Goal: Find specific page/section: Find specific page/section

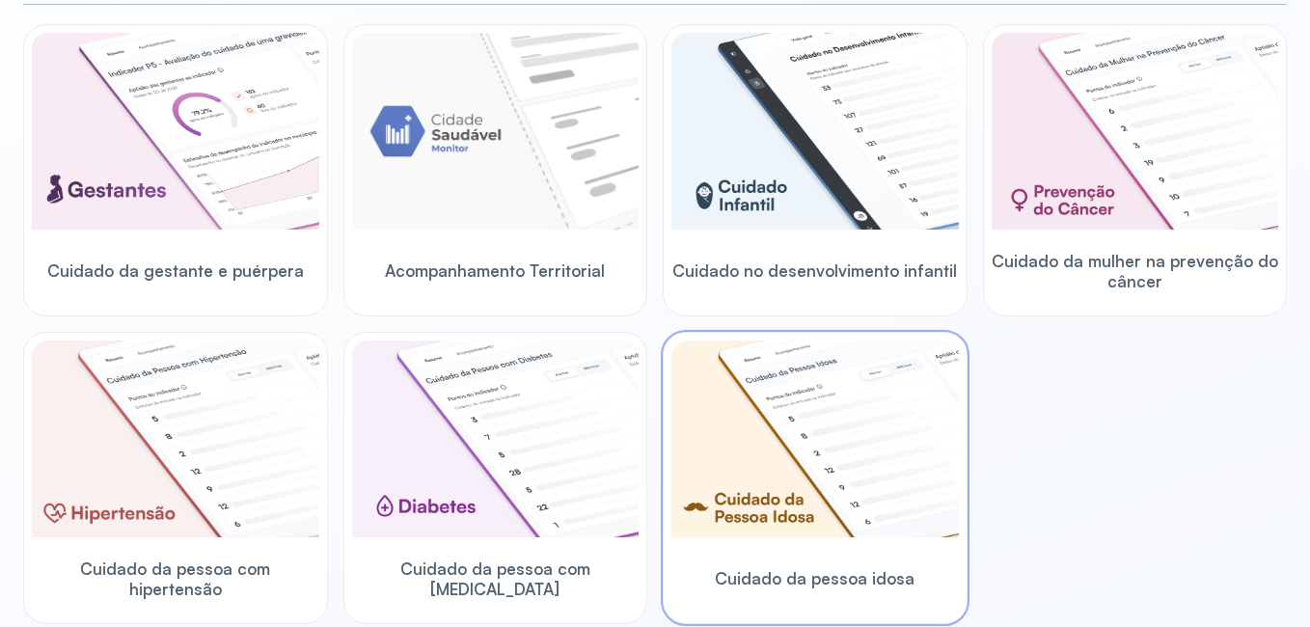
scroll to position [135, 0]
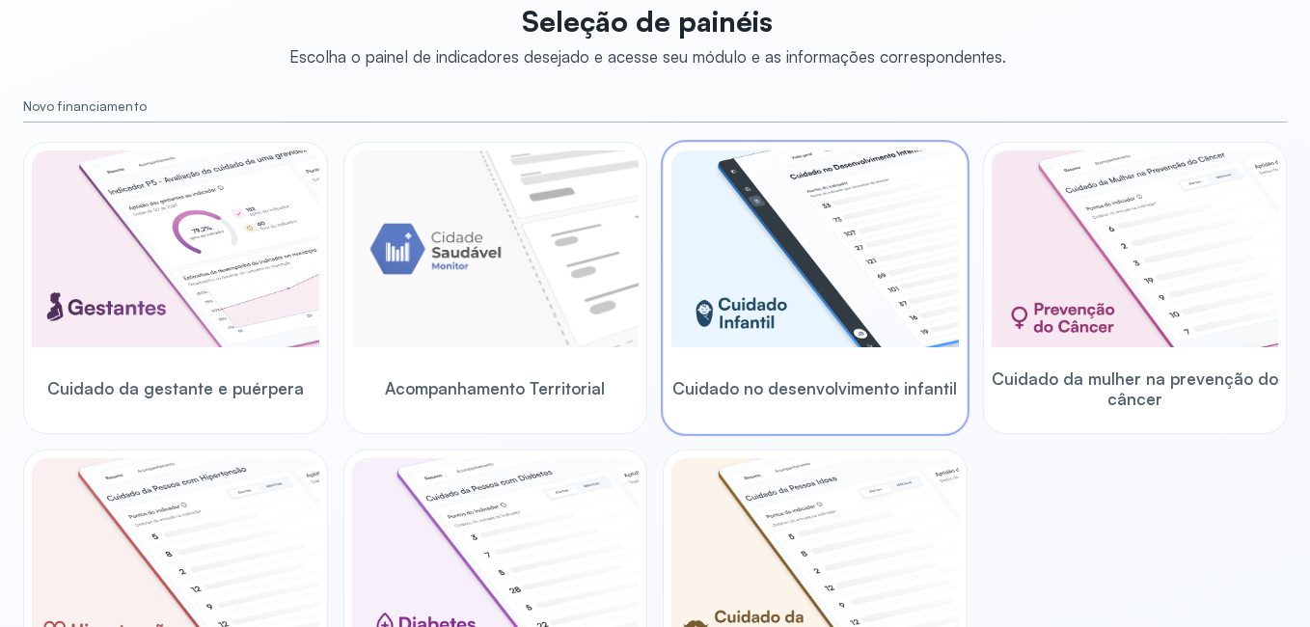
click at [763, 354] on div "Cuidado no desenvolvimento infantil" at bounding box center [814, 388] width 287 height 74
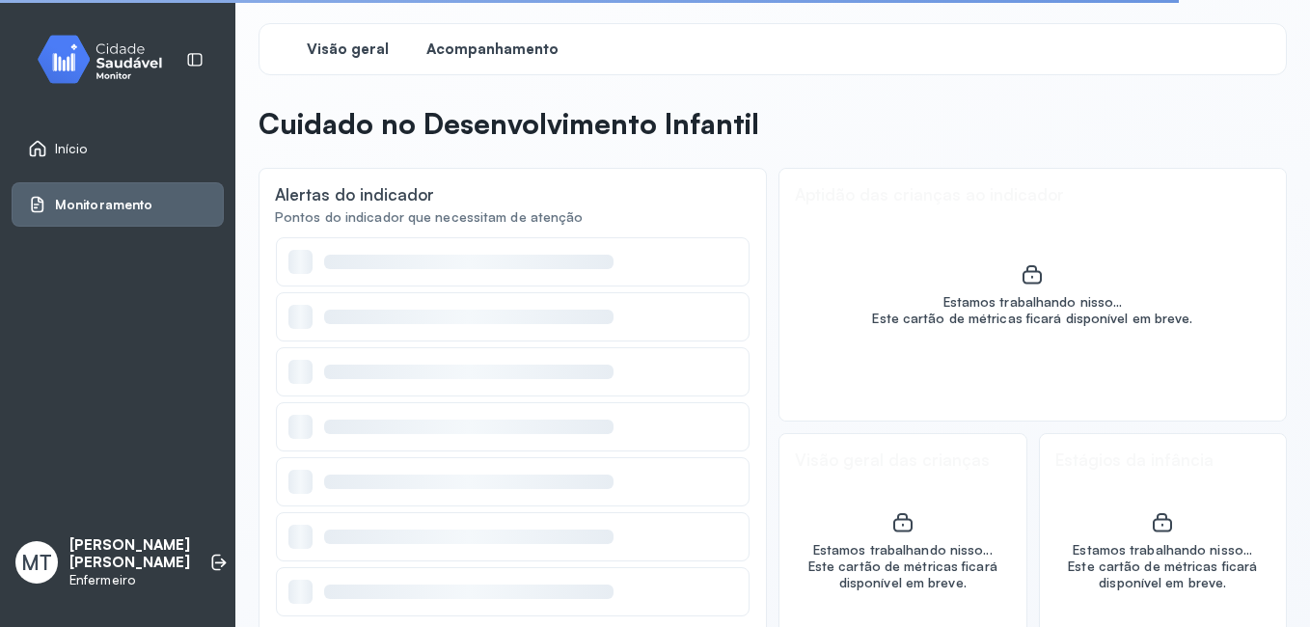
click at [528, 46] on span "Acompanhamento" at bounding box center [492, 50] width 132 height 18
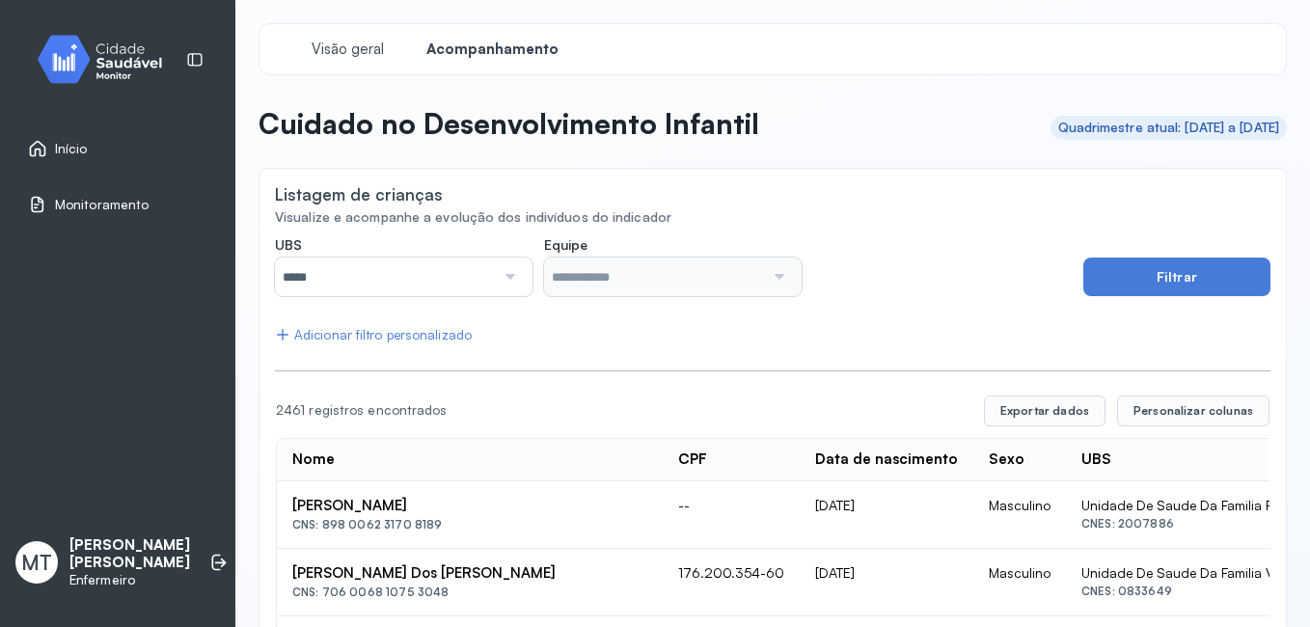
click at [508, 280] on div at bounding box center [508, 276] width 26 height 39
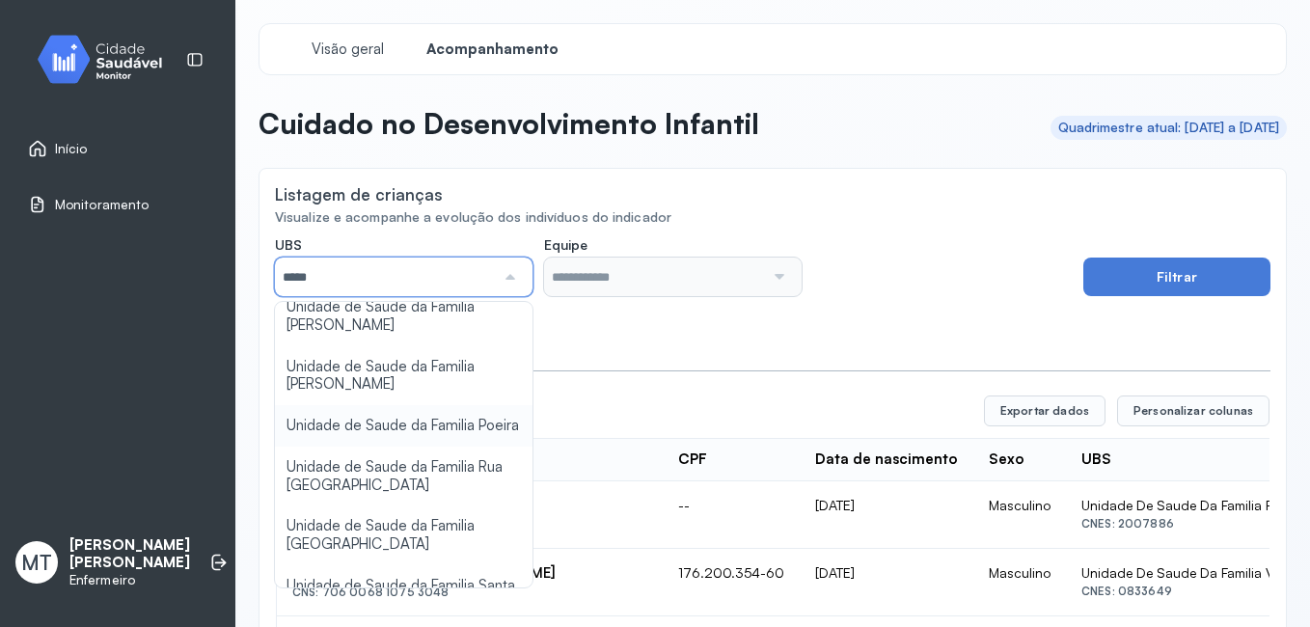
scroll to position [386, 0]
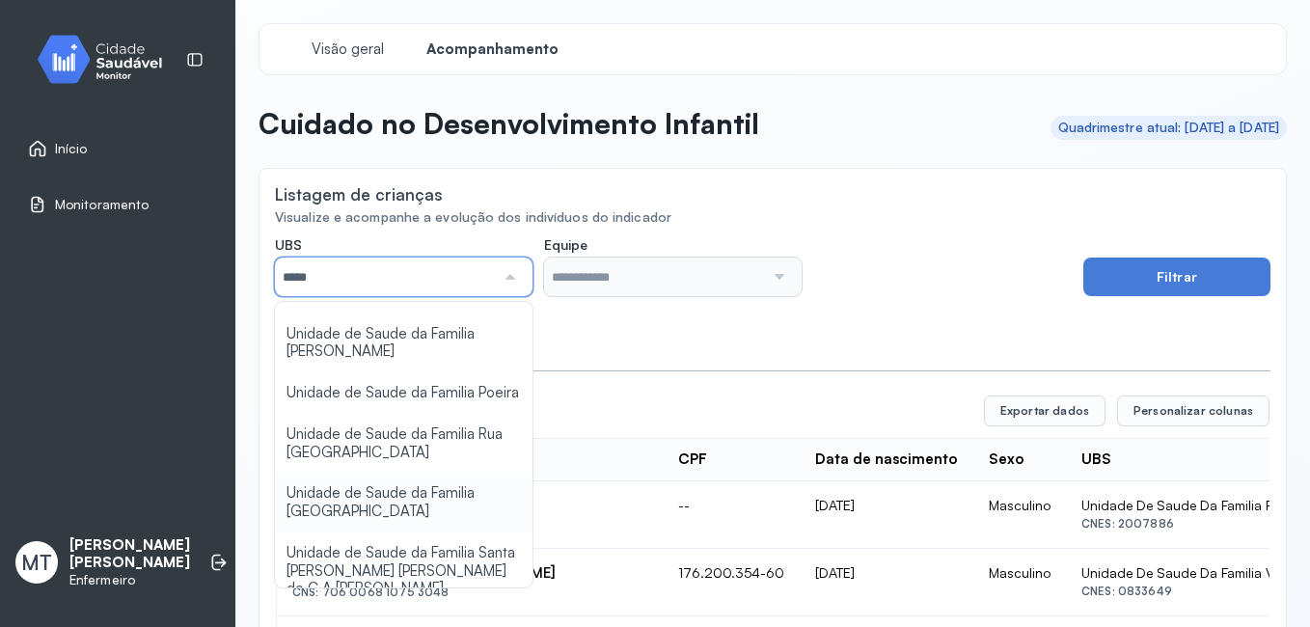
type input "*****"
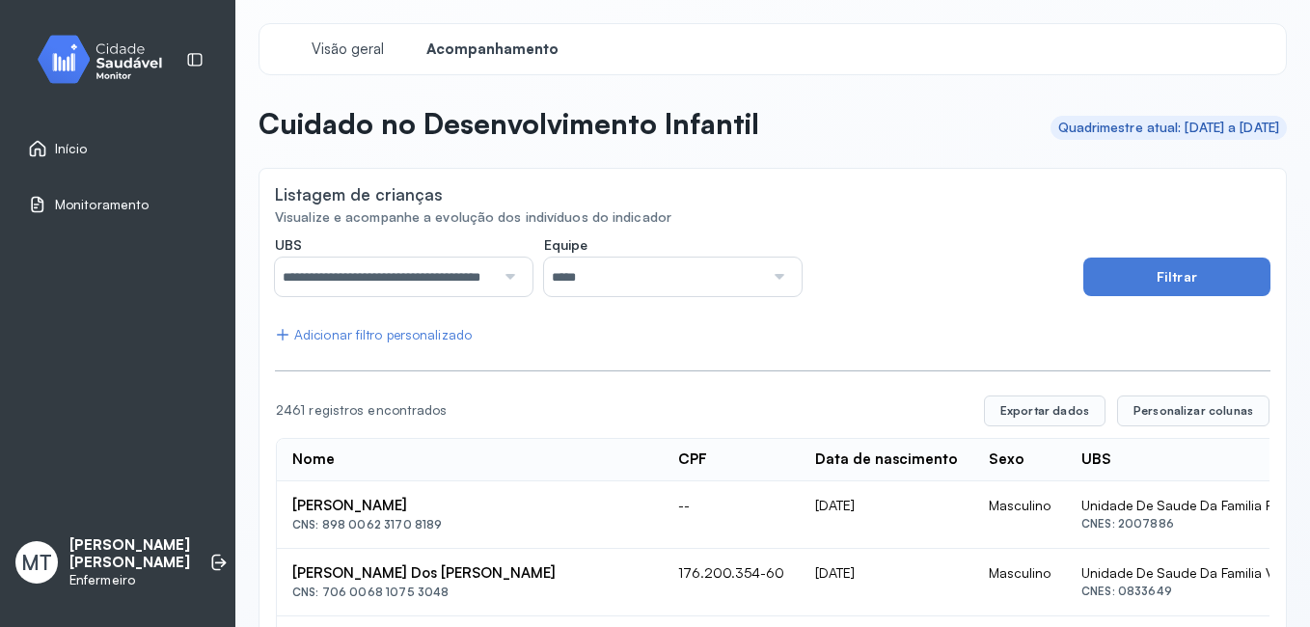
click at [770, 273] on div at bounding box center [777, 276] width 26 height 39
click at [1144, 281] on button "Filtrar" at bounding box center [1176, 276] width 187 height 39
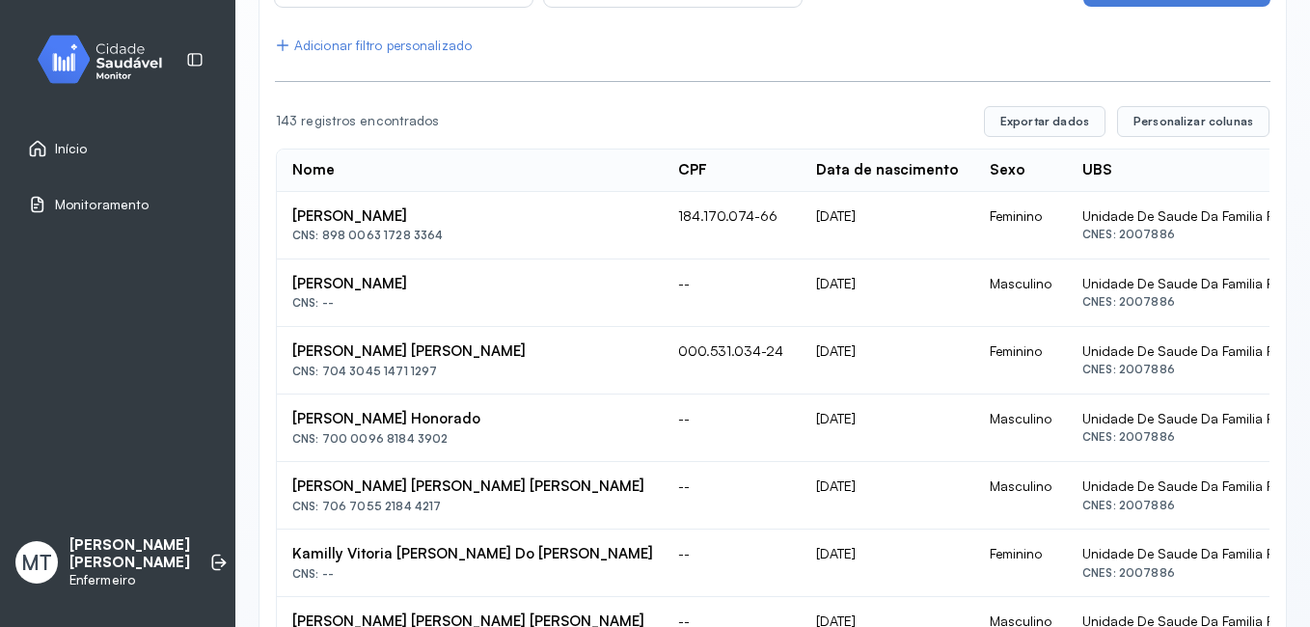
scroll to position [0, 0]
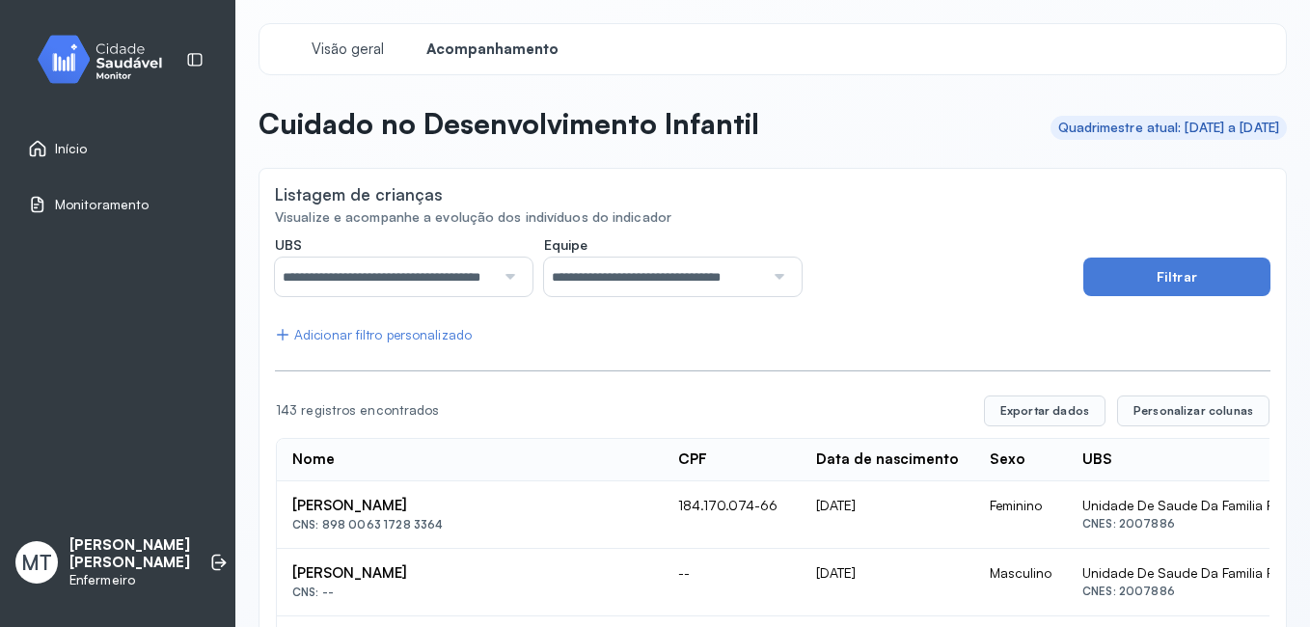
click at [82, 151] on span "Início" at bounding box center [71, 149] width 33 height 16
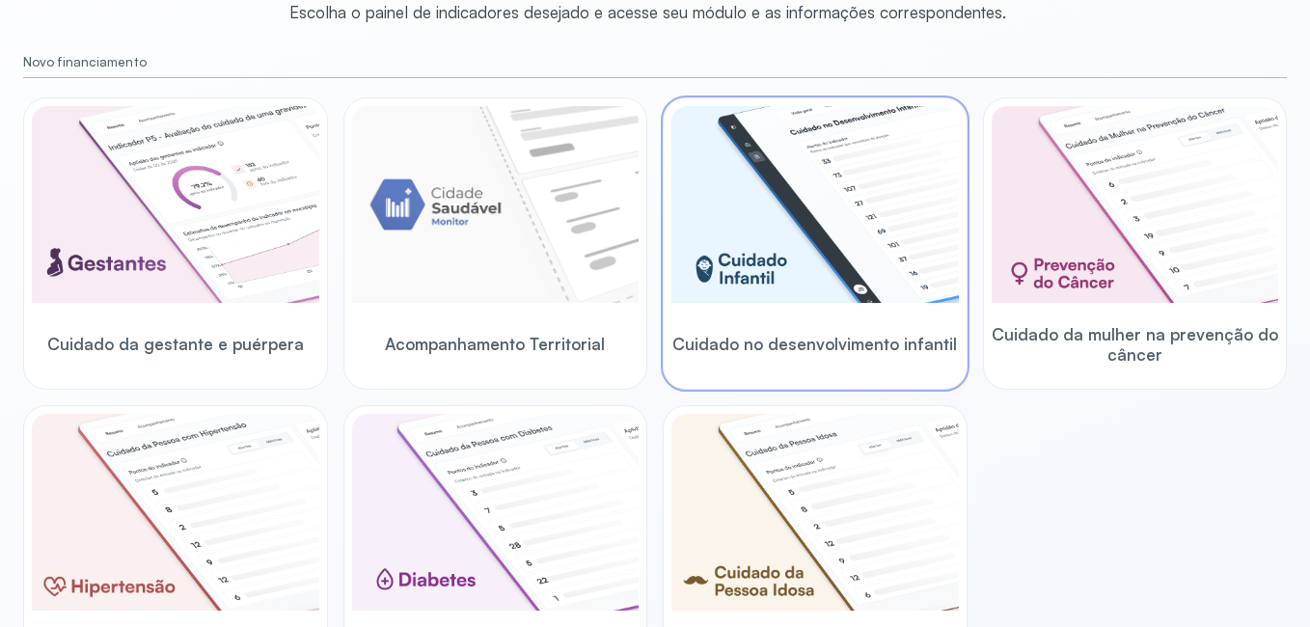
scroll to position [289, 0]
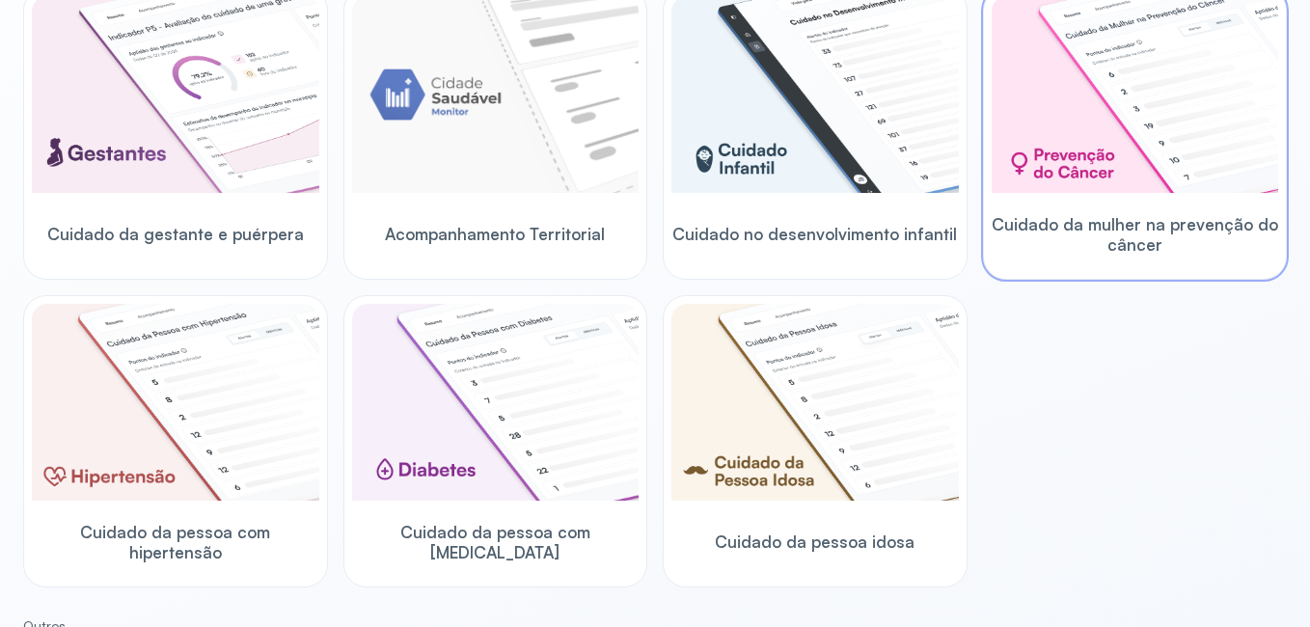
click at [1136, 175] on img at bounding box center [1134, 94] width 287 height 197
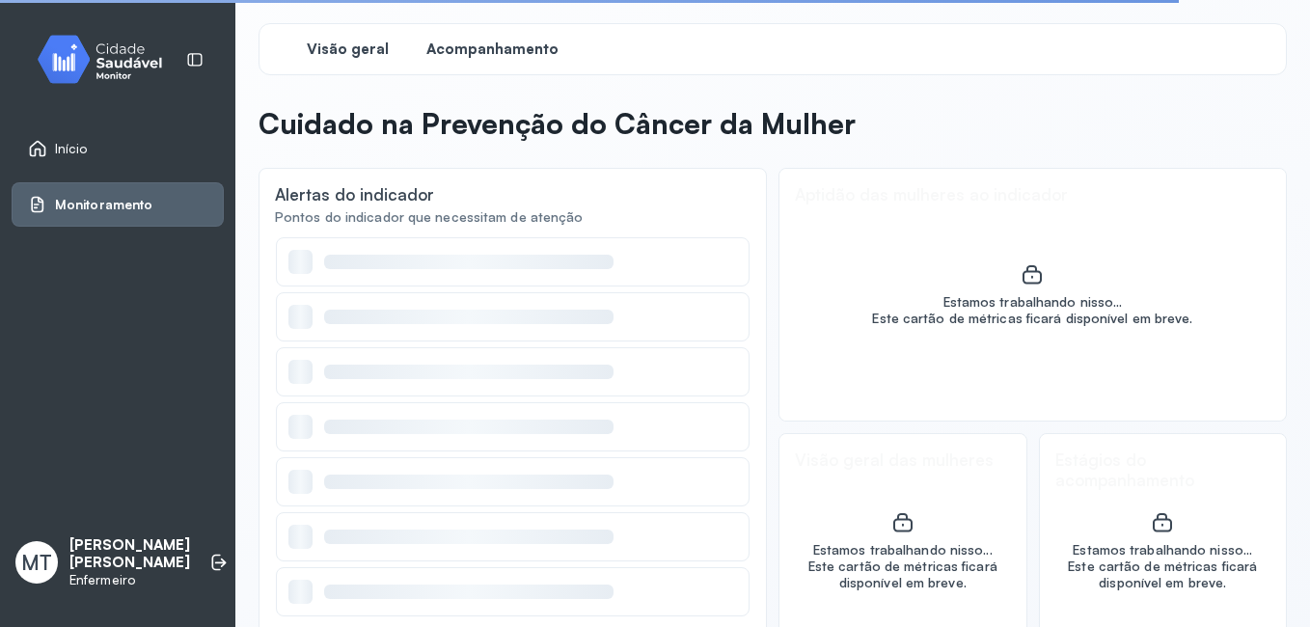
click at [510, 45] on span "Acompanhamento" at bounding box center [492, 50] width 132 height 18
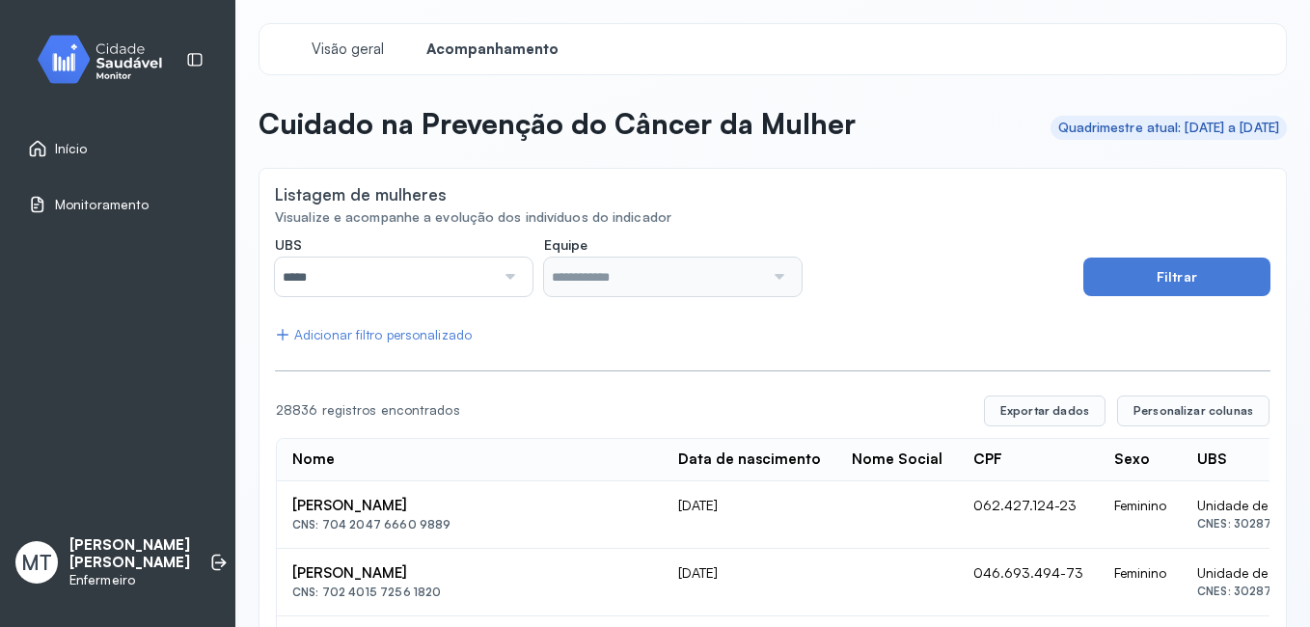
click at [499, 274] on div at bounding box center [508, 276] width 26 height 39
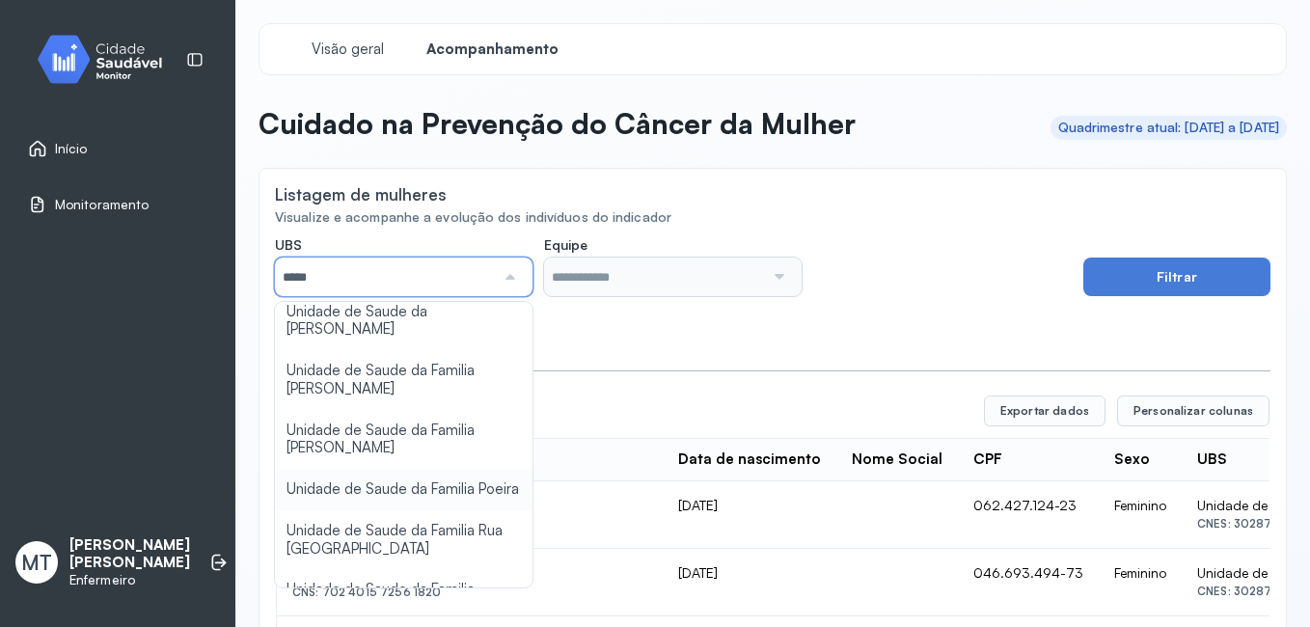
scroll to position [386, 0]
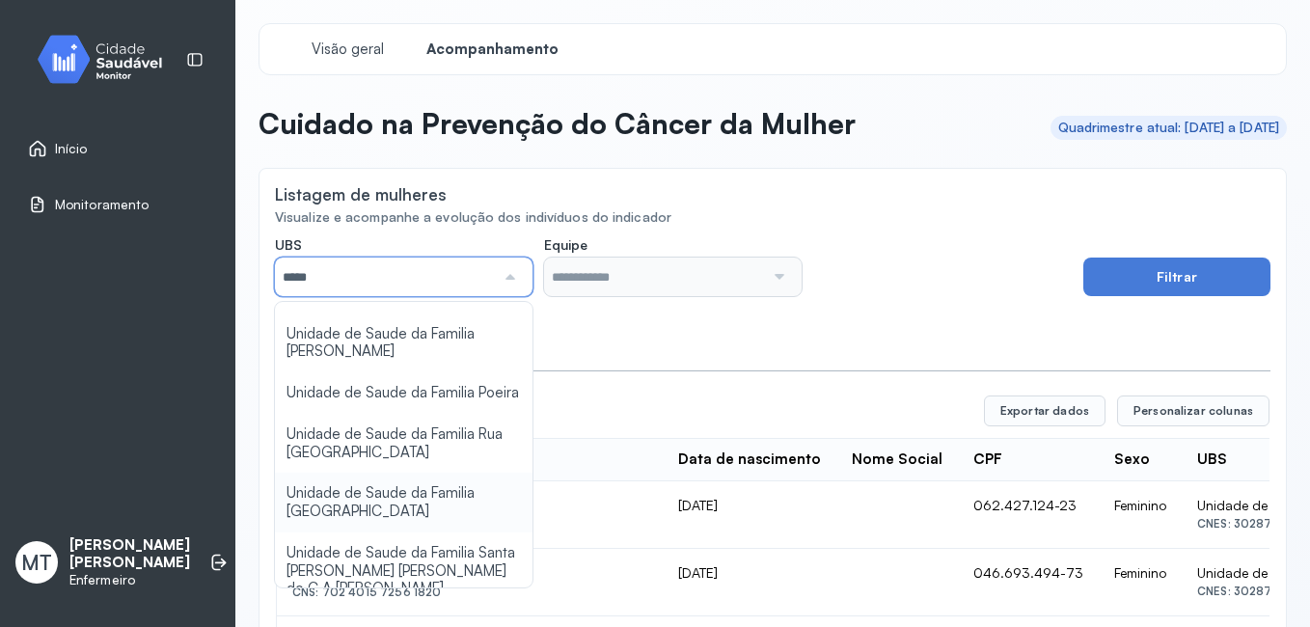
type input "*****"
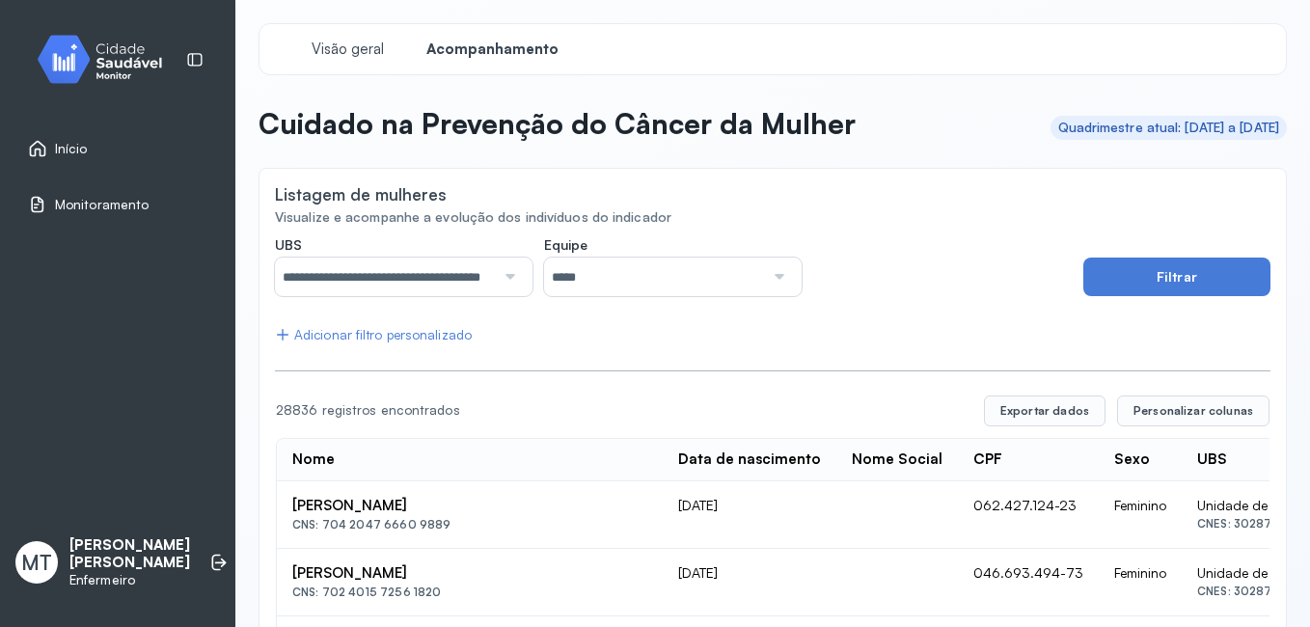
click at [769, 279] on div at bounding box center [777, 276] width 26 height 39
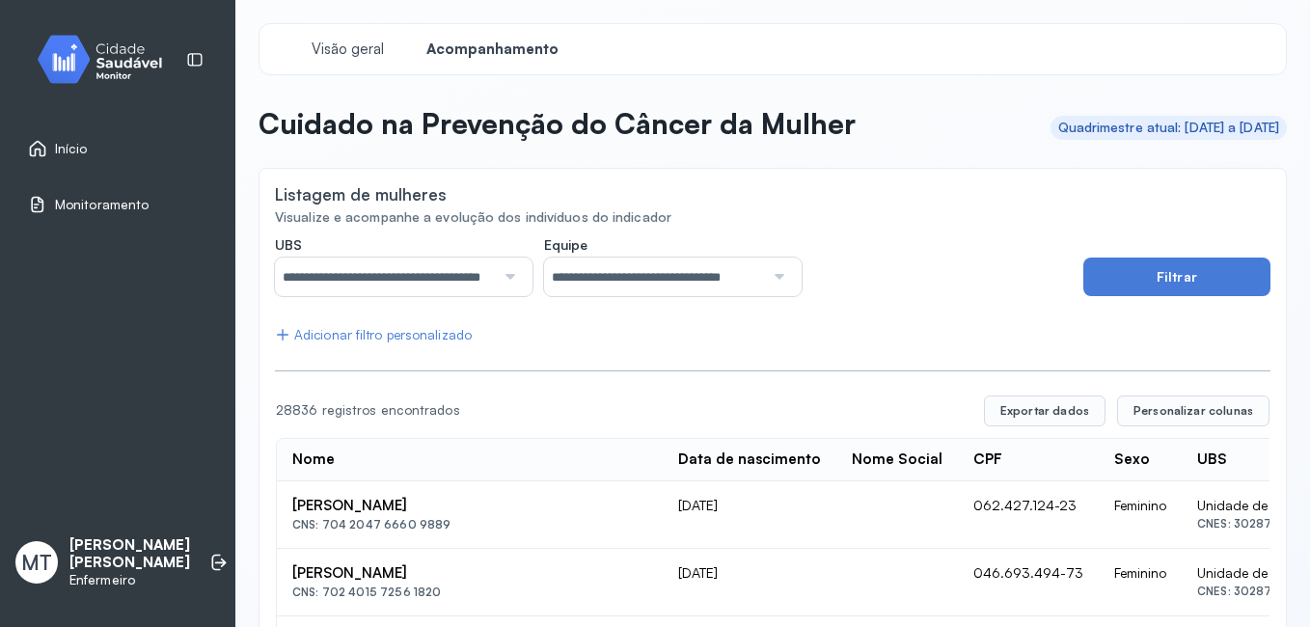
click at [1111, 269] on button "Filtrar" at bounding box center [1176, 276] width 187 height 39
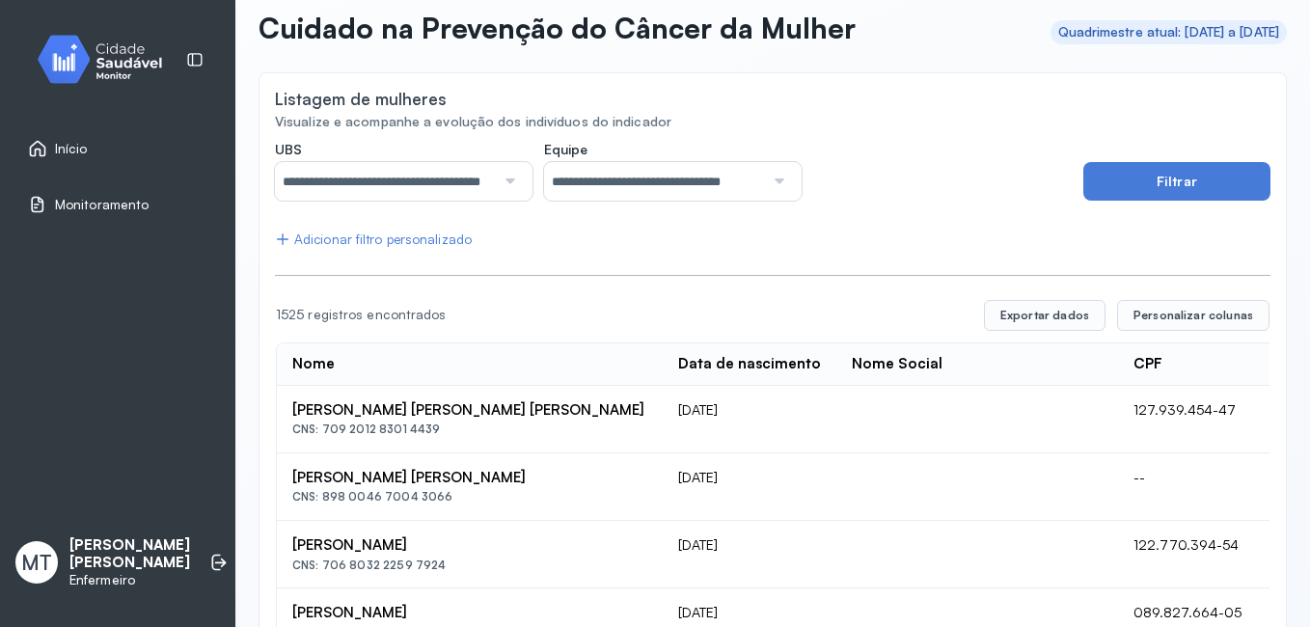
scroll to position [0, 0]
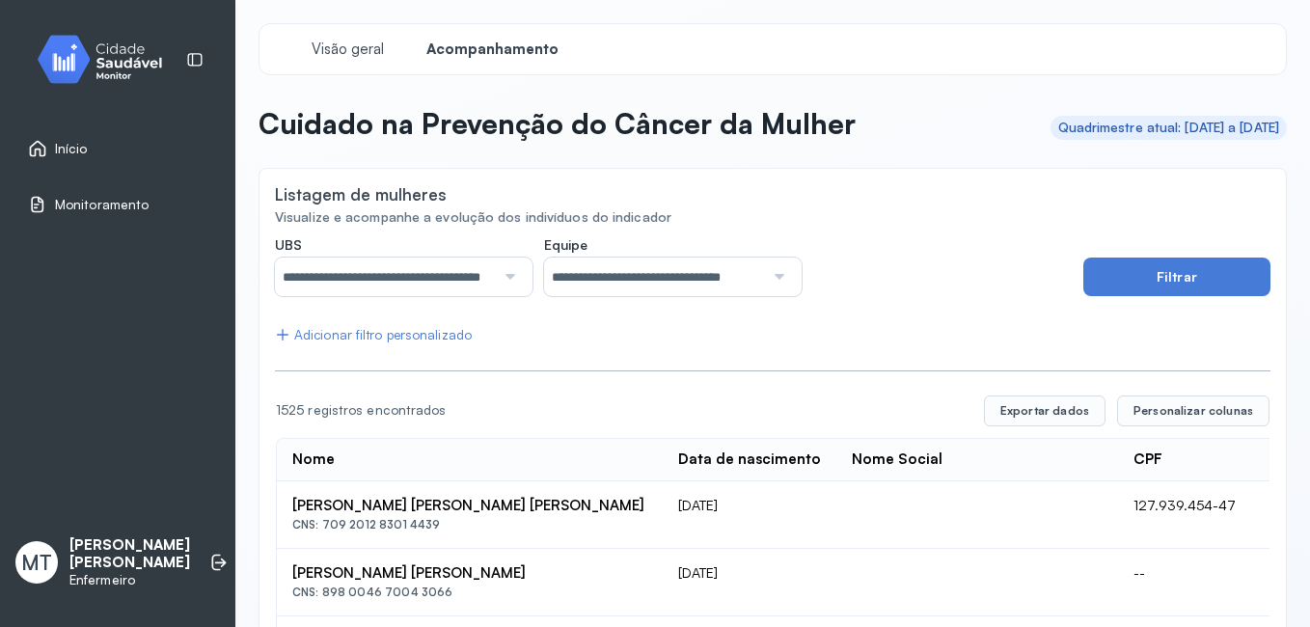
click at [77, 151] on span "Início" at bounding box center [71, 149] width 33 height 16
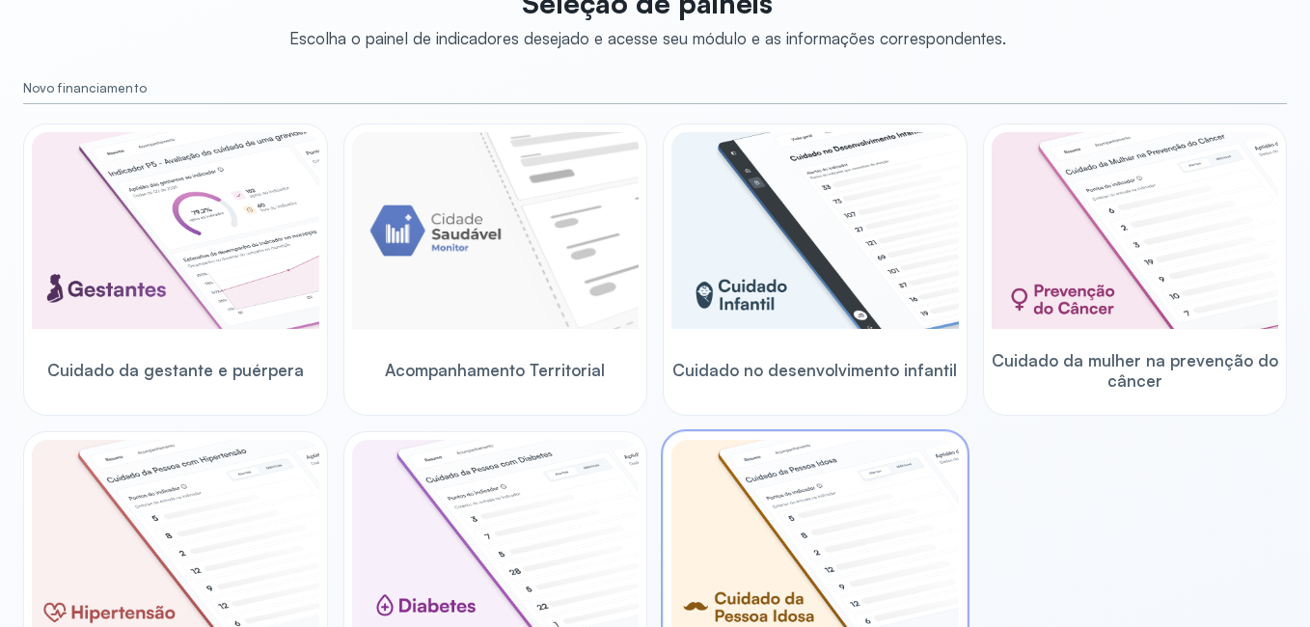
scroll to position [289, 0]
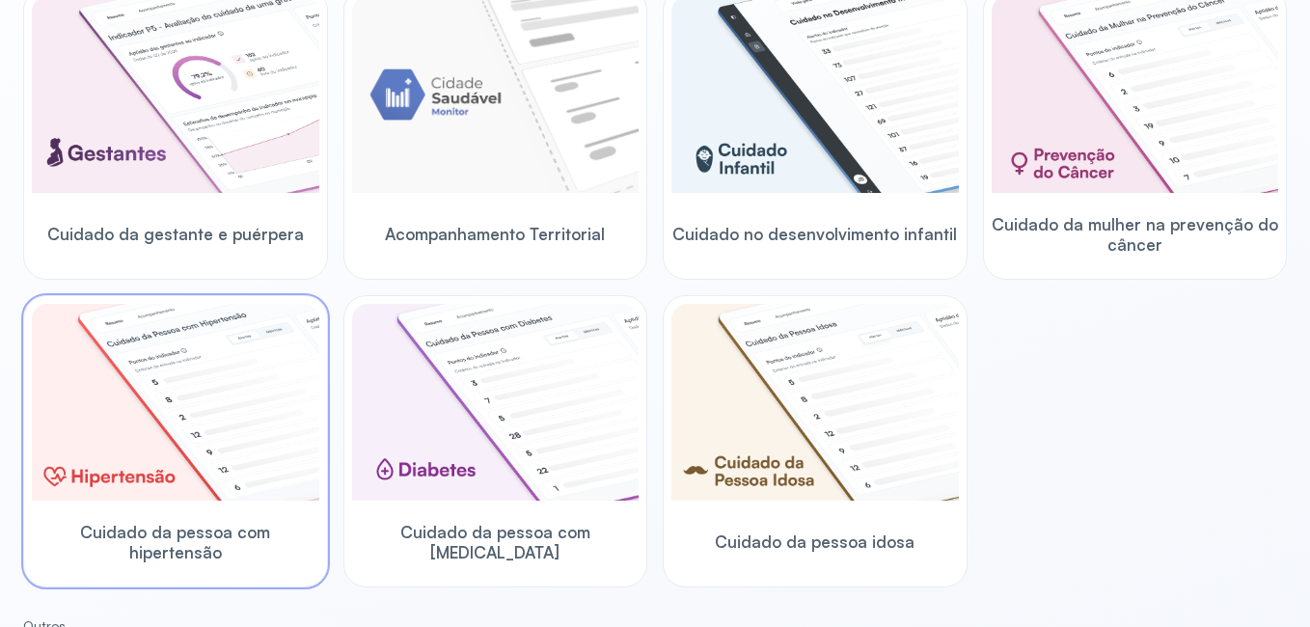
click at [201, 457] on img at bounding box center [175, 402] width 287 height 197
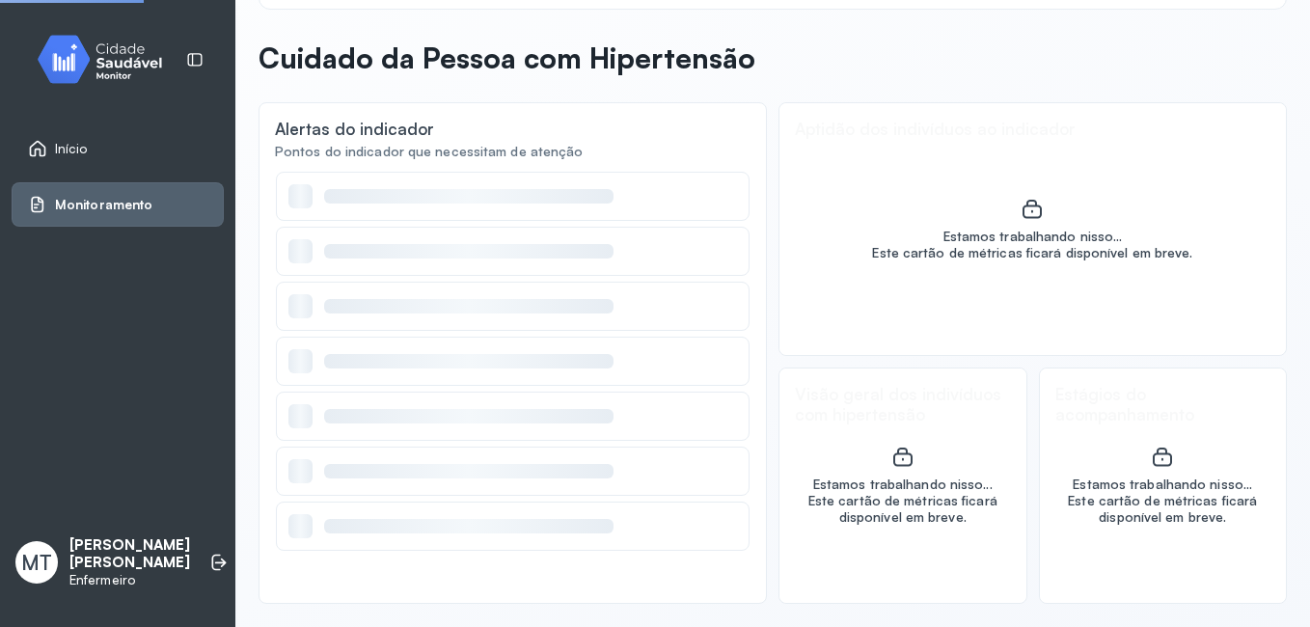
scroll to position [66, 0]
click at [203, 457] on div "Início Monitoramento MT [PERSON_NAME] [PERSON_NAME] Enfermeiro" at bounding box center [117, 313] width 235 height 627
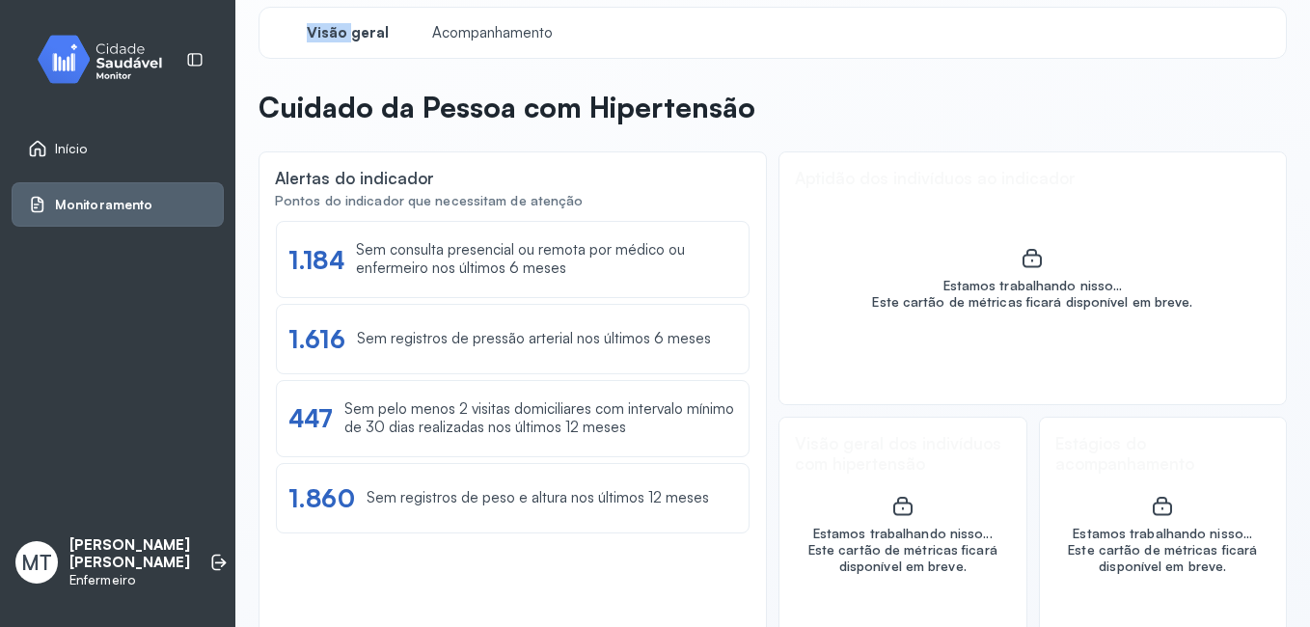
scroll to position [0, 0]
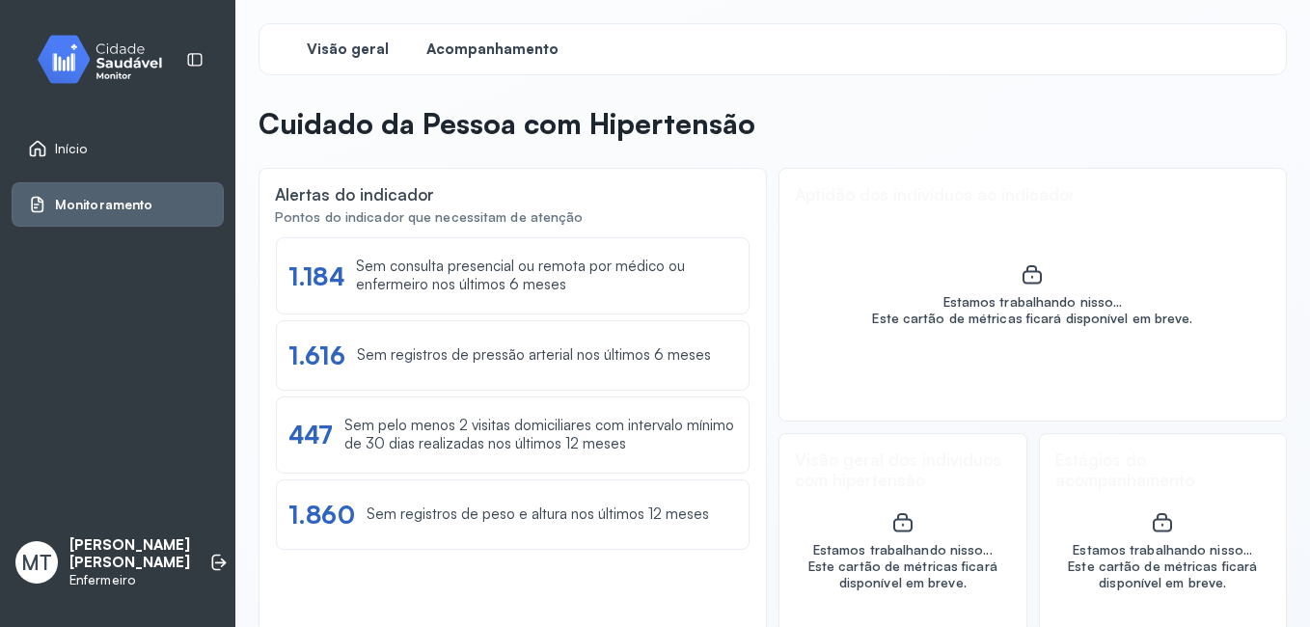
click at [509, 52] on span "Acompanhamento" at bounding box center [492, 50] width 132 height 18
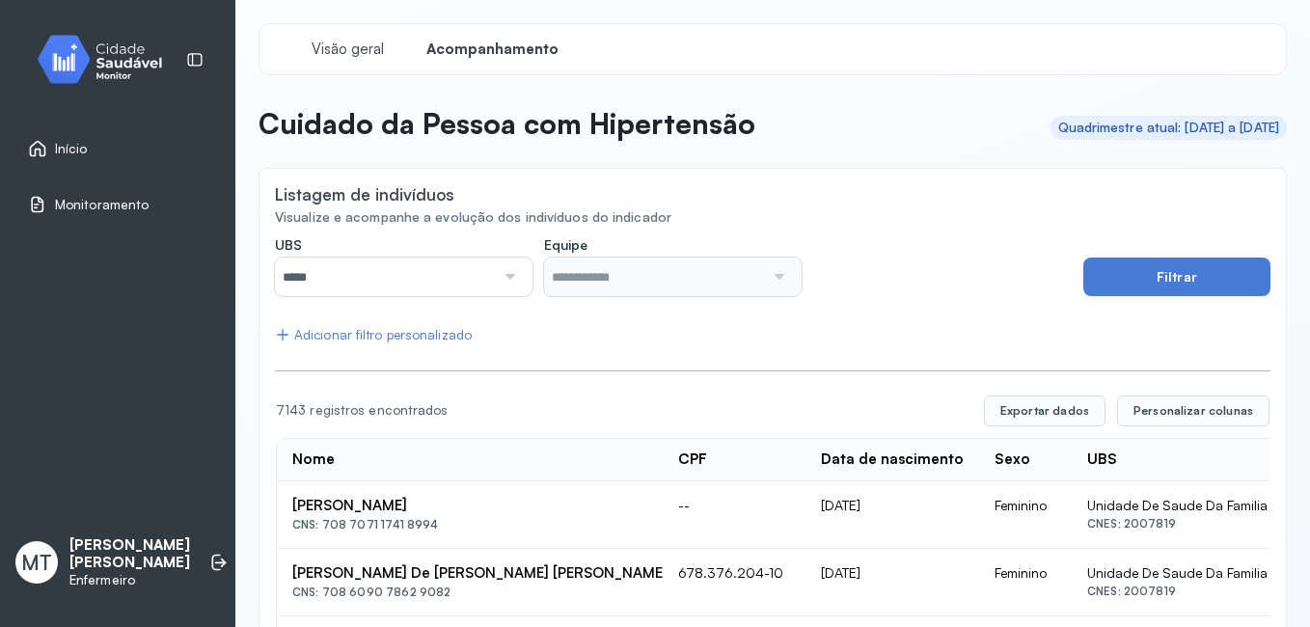
click at [504, 276] on div at bounding box center [508, 276] width 26 height 39
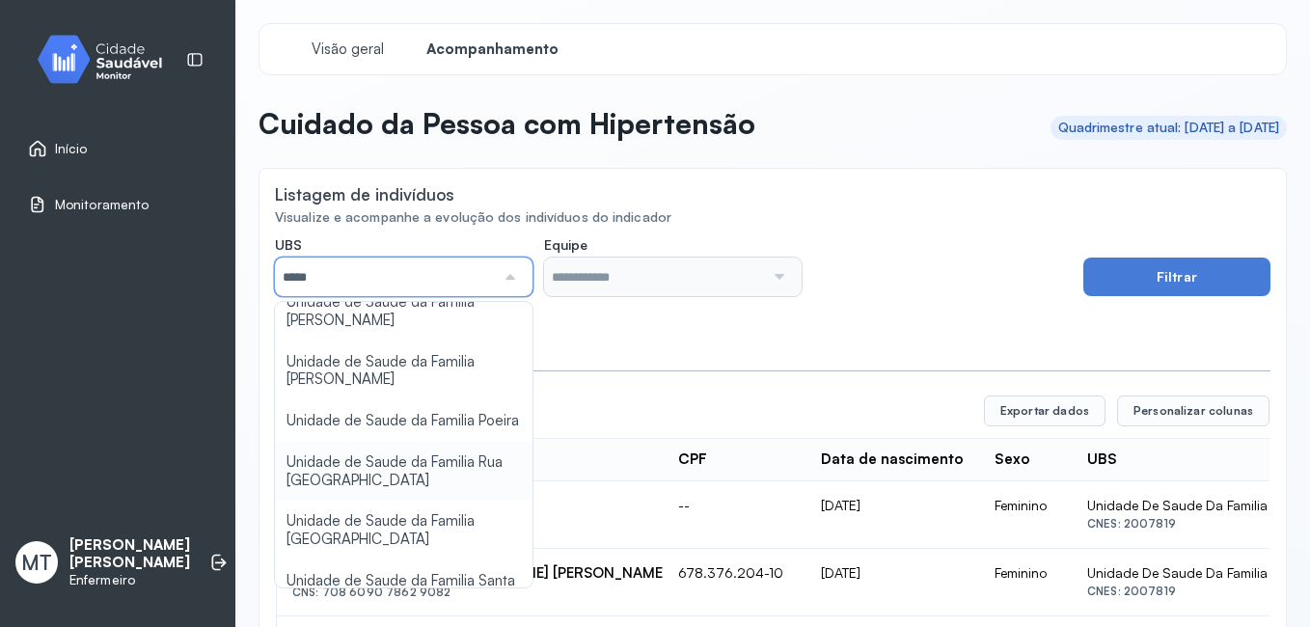
scroll to position [386, 0]
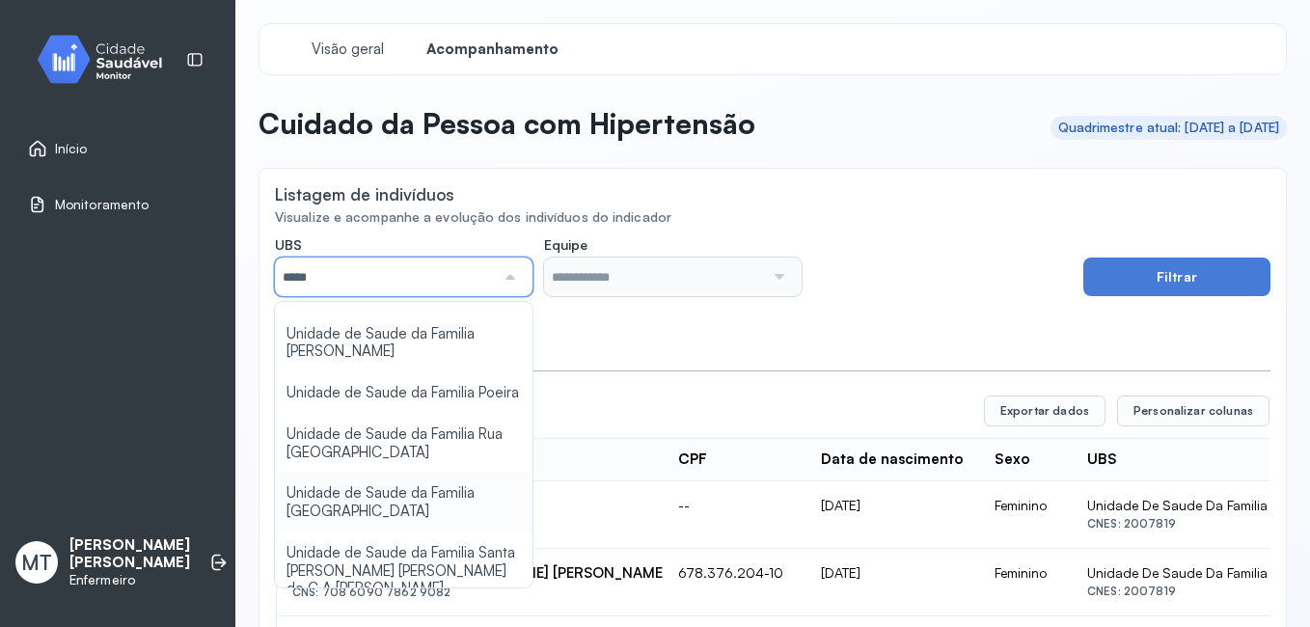
type input "*****"
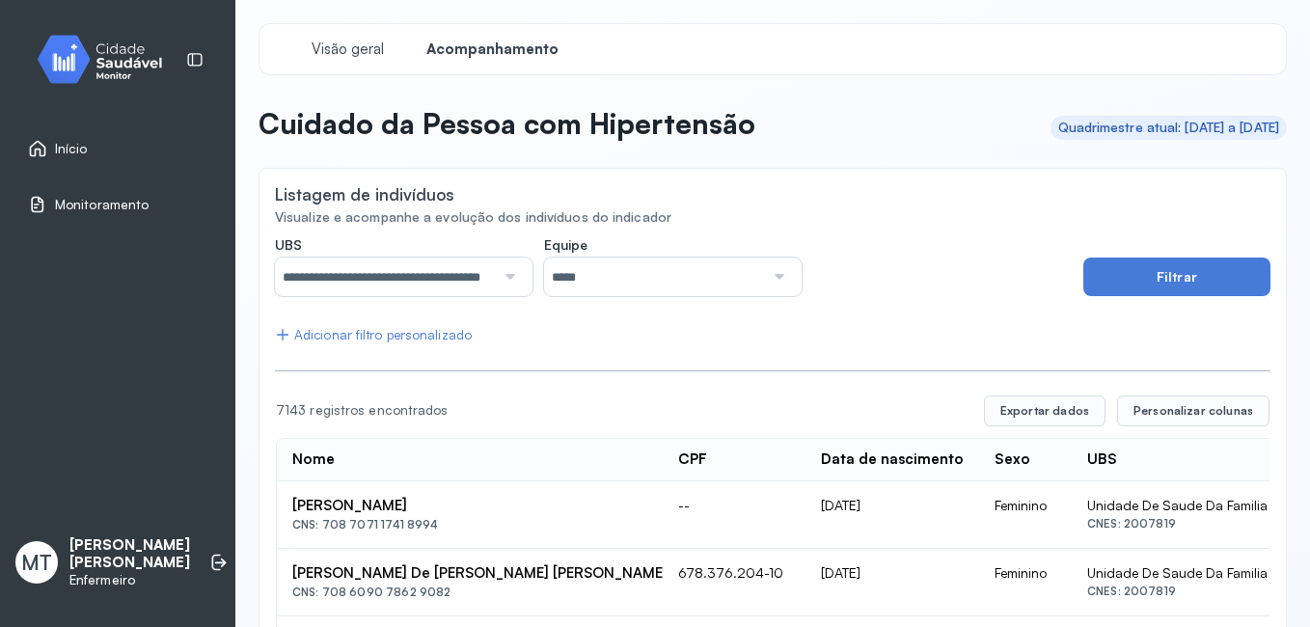
click at [771, 277] on div at bounding box center [777, 276] width 26 height 39
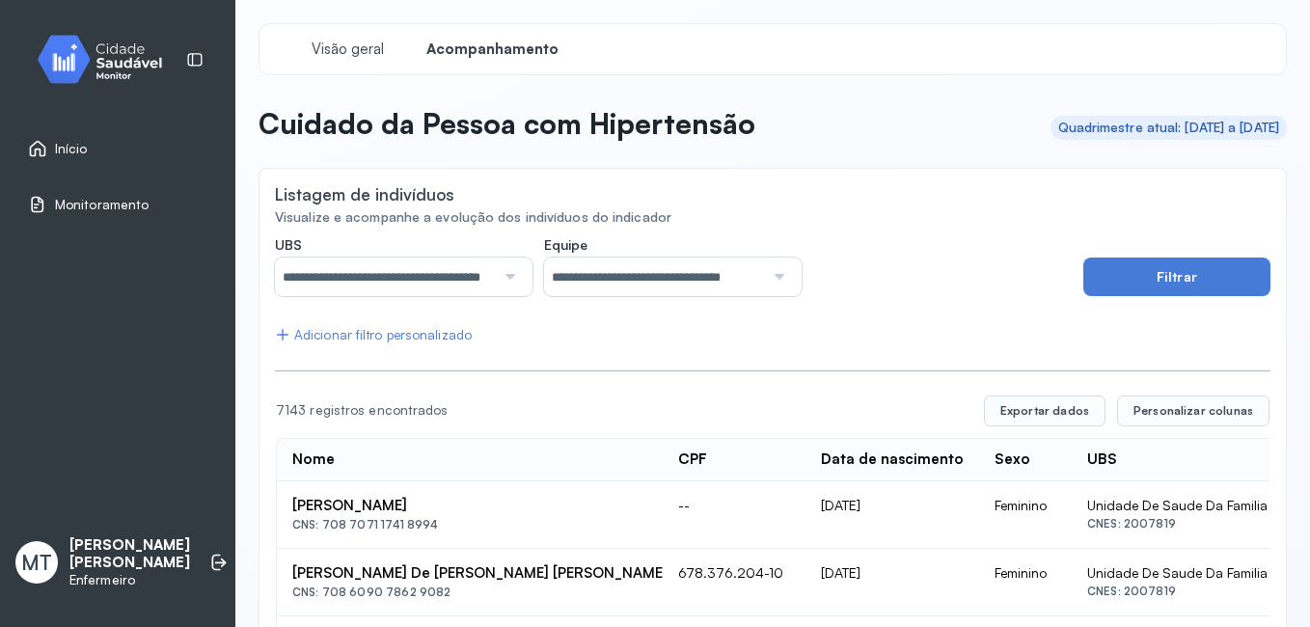
click at [1109, 280] on button "Filtrar" at bounding box center [1176, 276] width 187 height 39
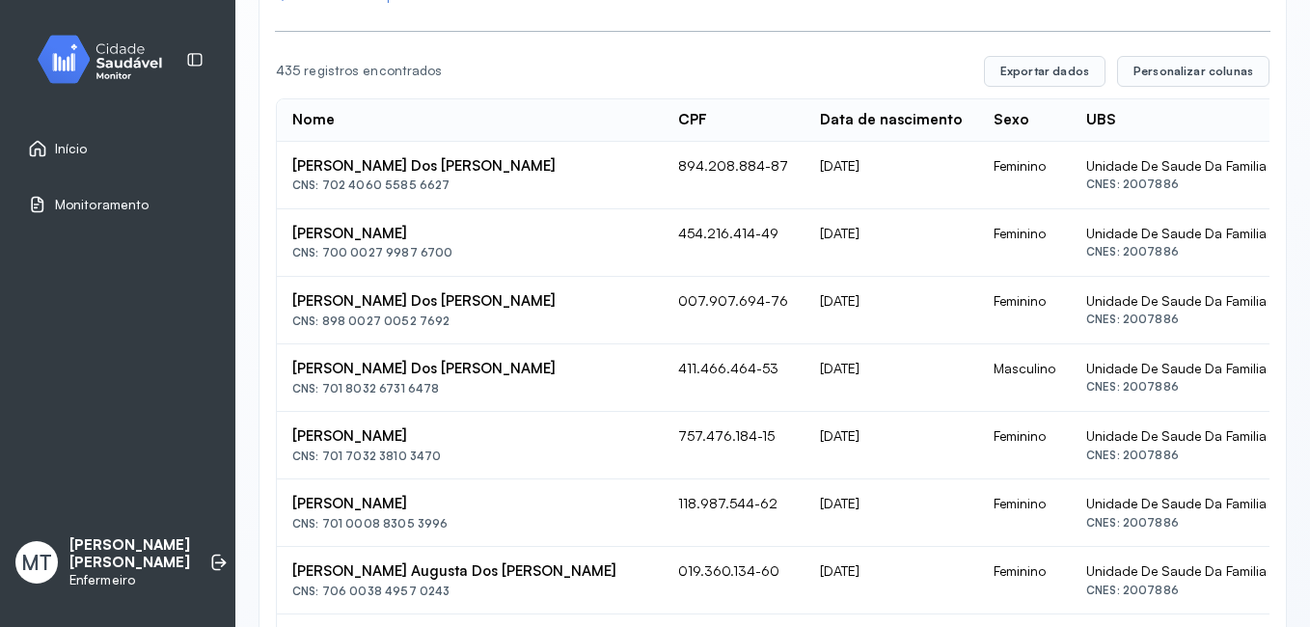
scroll to position [0, 0]
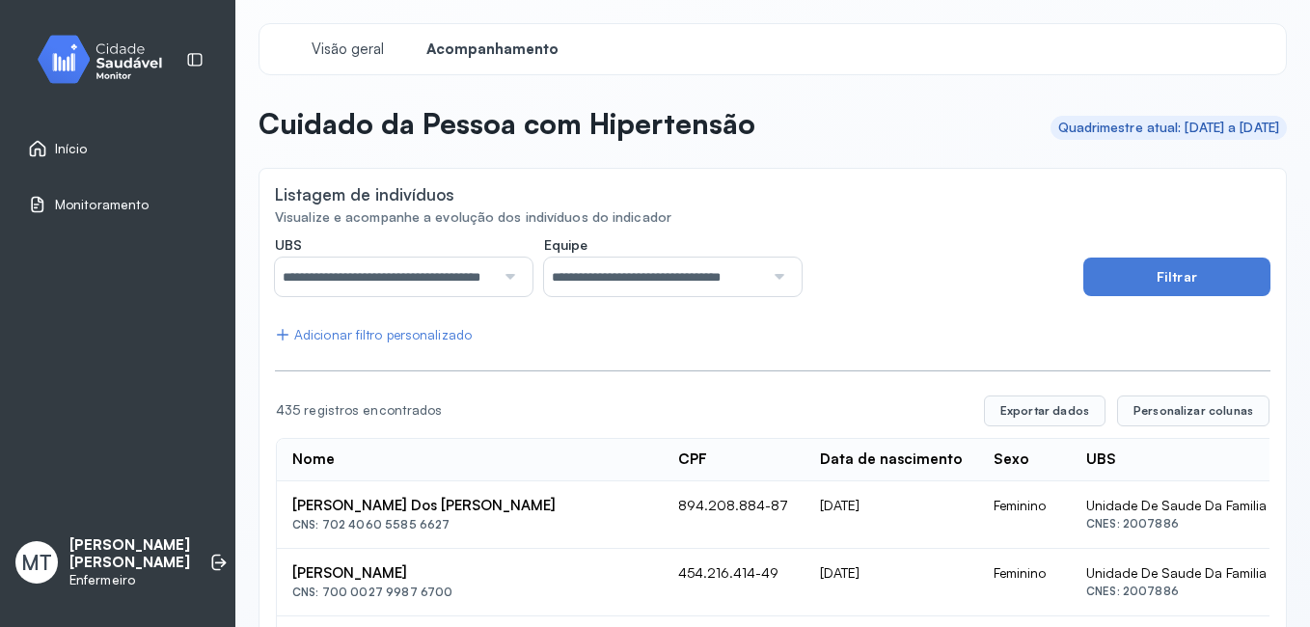
click at [55, 149] on span "Início" at bounding box center [71, 149] width 33 height 16
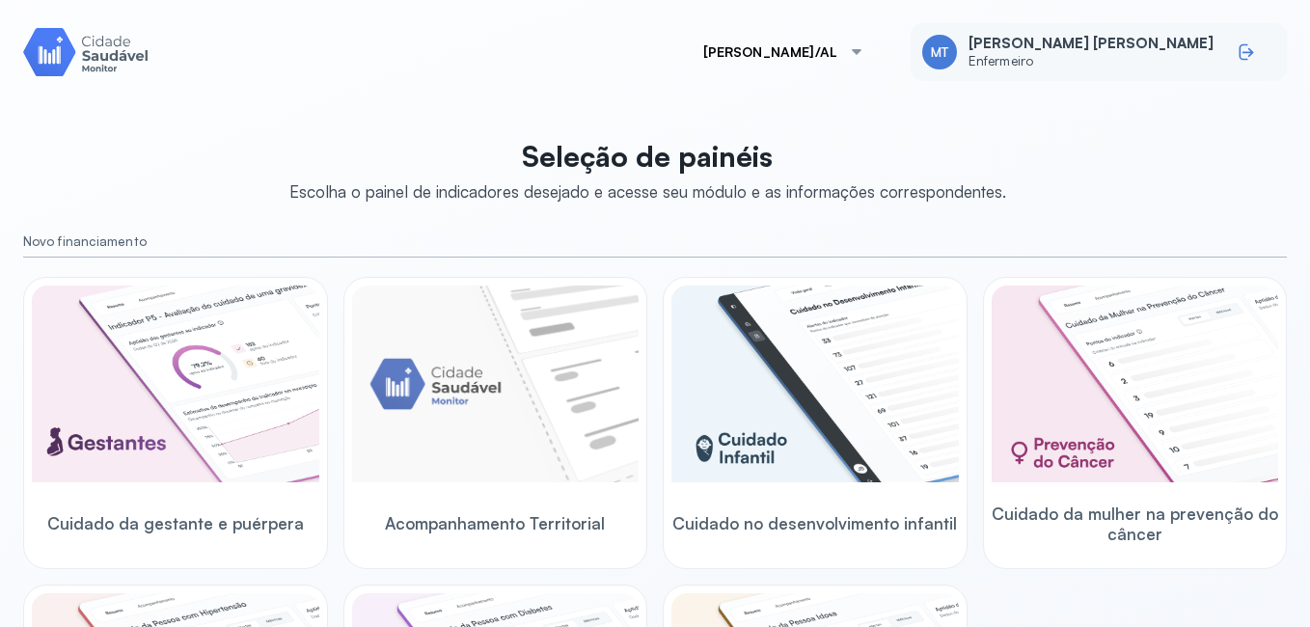
click at [1236, 46] on icon at bounding box center [1245, 51] width 19 height 19
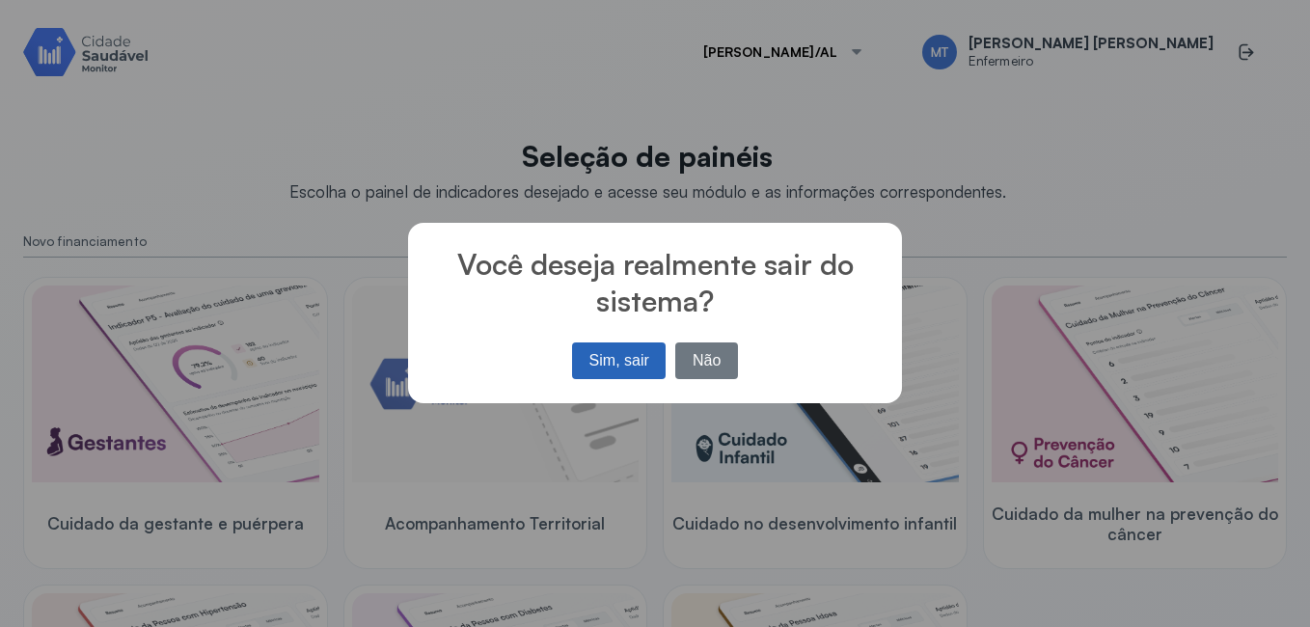
click at [617, 357] on button "Sim, sair" at bounding box center [619, 360] width 94 height 37
